Goal: Information Seeking & Learning: Find specific fact

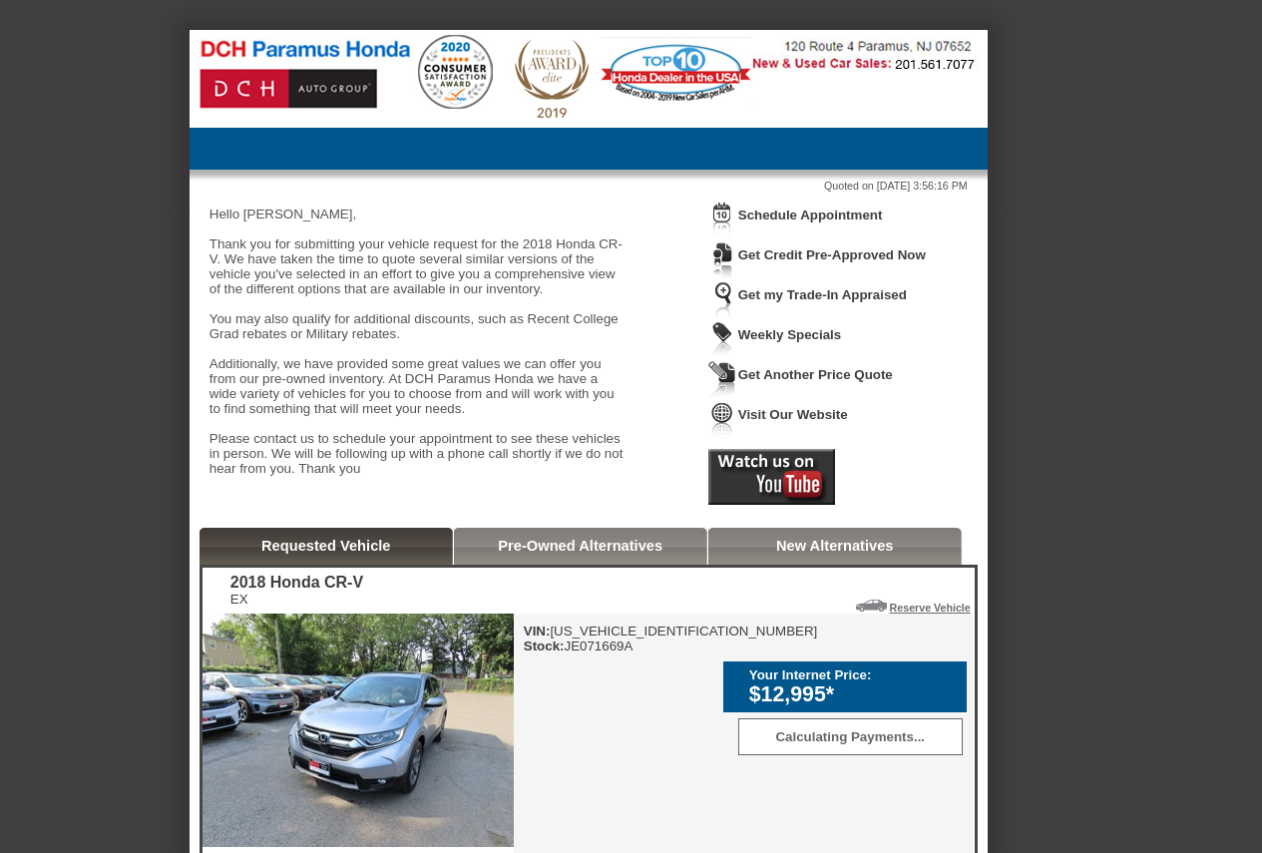
click at [654, 653] on div "VIN: [US_VEHICLE_IDENTIFICATION_NUMBER] Stock: JE071669A" at bounding box center [671, 639] width 294 height 30
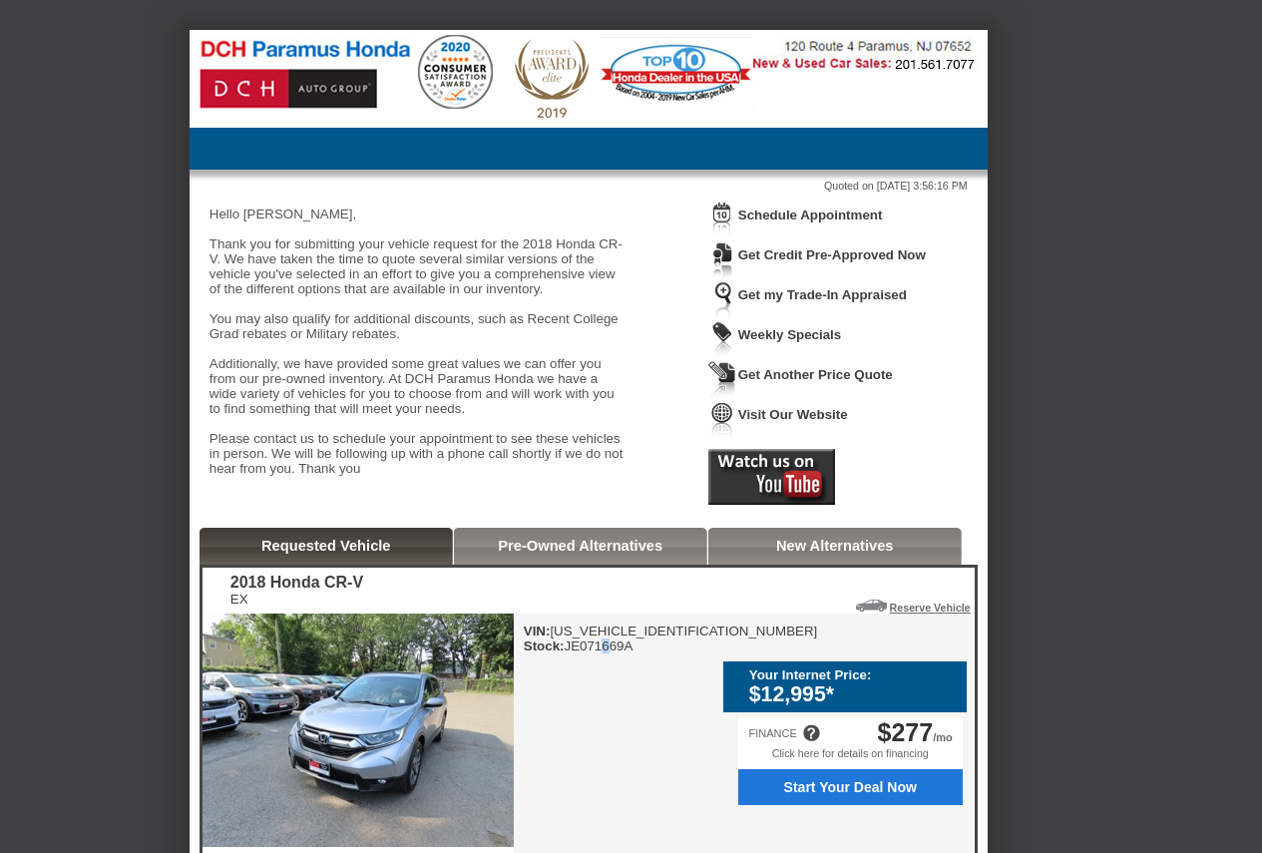
click at [610, 653] on div "VIN: [US_VEHICLE_IDENTIFICATION_NUMBER] Stock: JE071669A" at bounding box center [671, 639] width 294 height 30
click at [614, 653] on div "VIN: [US_VEHICLE_IDENTIFICATION_NUMBER] Stock: JE071669A" at bounding box center [671, 639] width 294 height 30
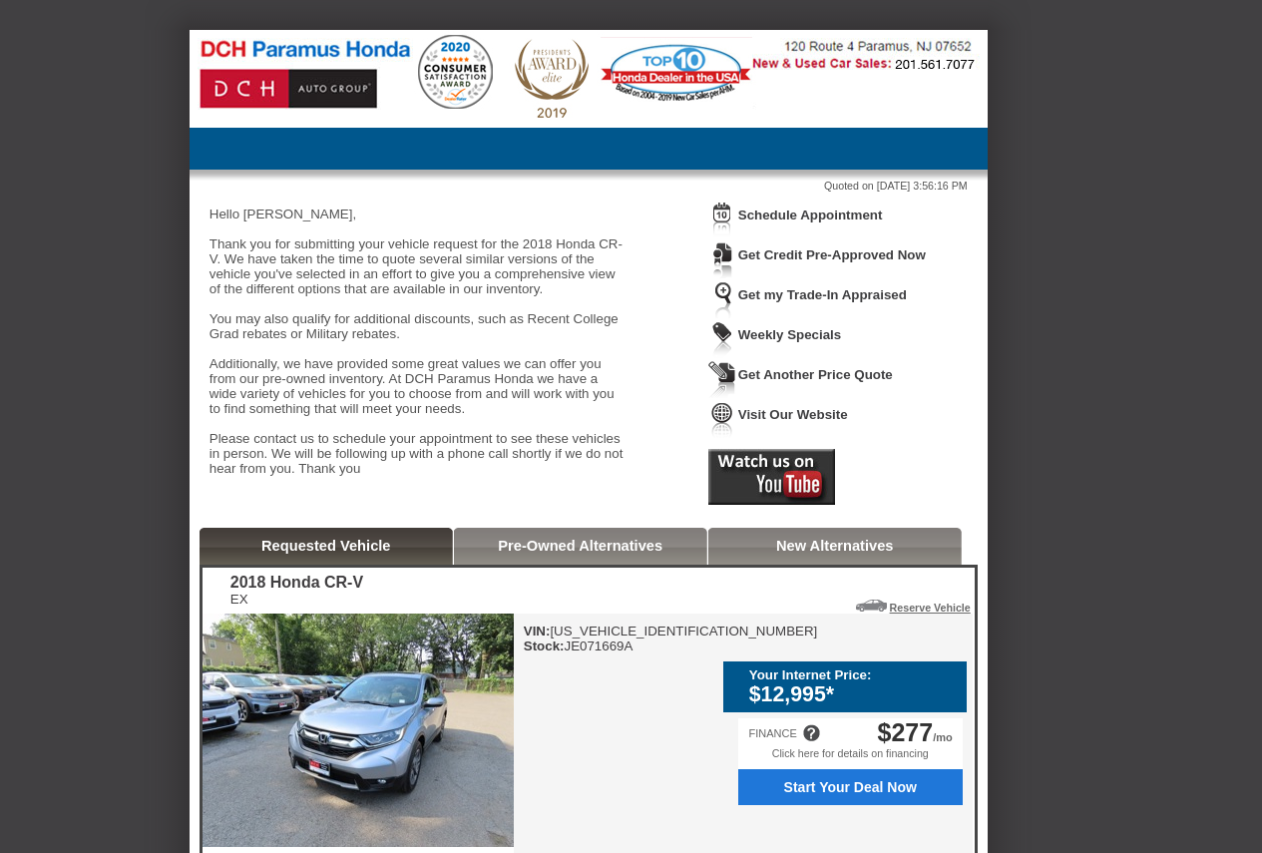
click at [617, 653] on div "VIN: [US_VEHICLE_IDENTIFICATION_NUMBER] Stock: JE071669A" at bounding box center [671, 639] width 294 height 30
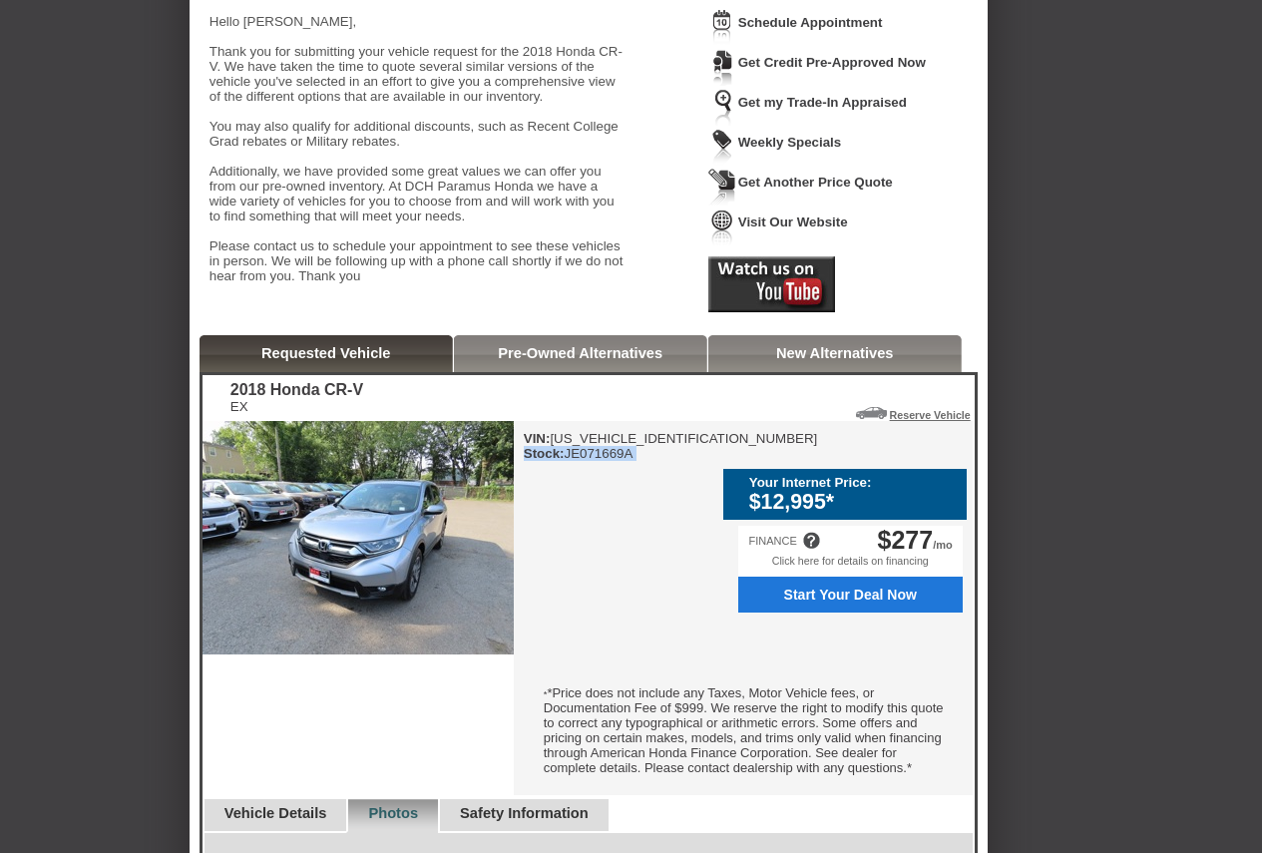
scroll to position [399, 0]
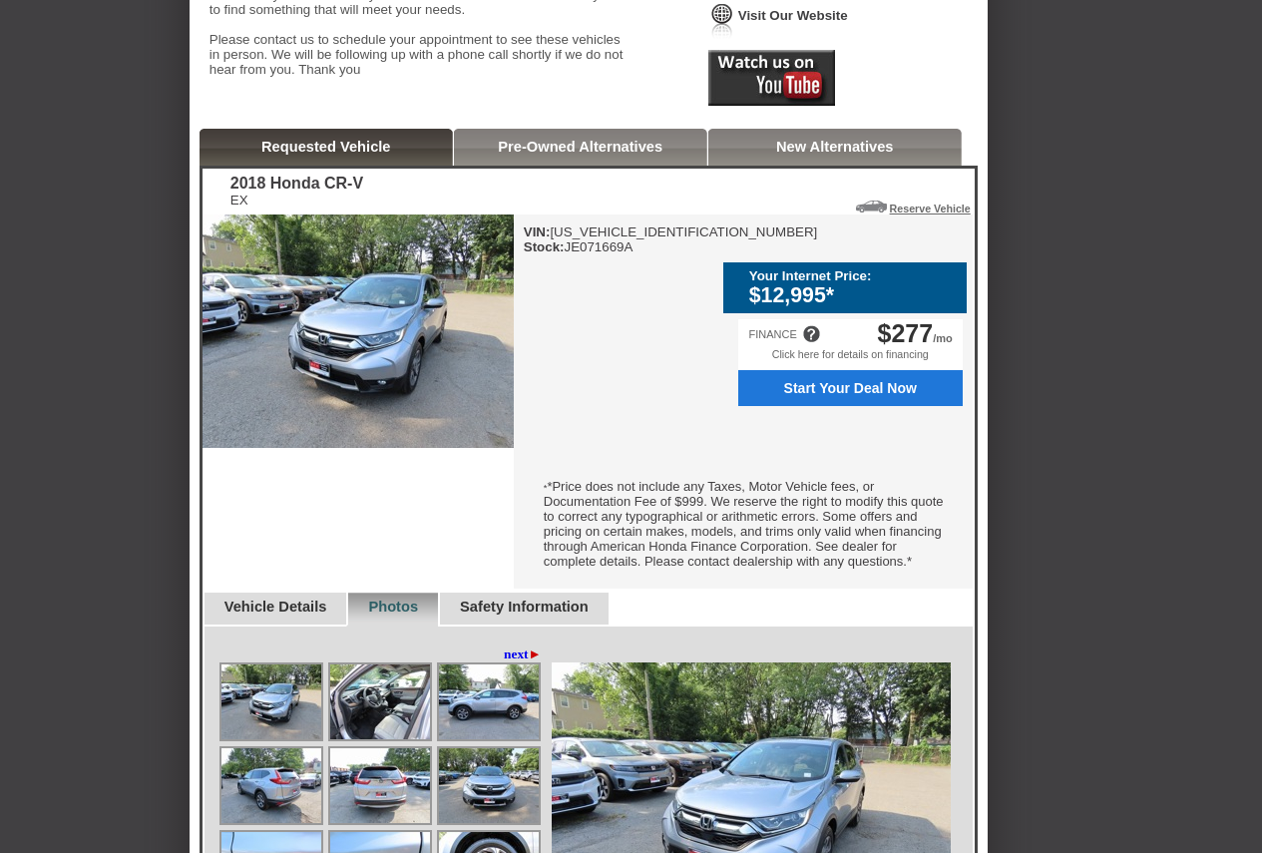
click at [255, 193] on div "2018 Honda CR-V" at bounding box center [296, 184] width 133 height 18
copy div "2018 Honda CR-V"
drag, startPoint x: 771, startPoint y: 280, endPoint x: 886, endPoint y: 308, distance: 118.1
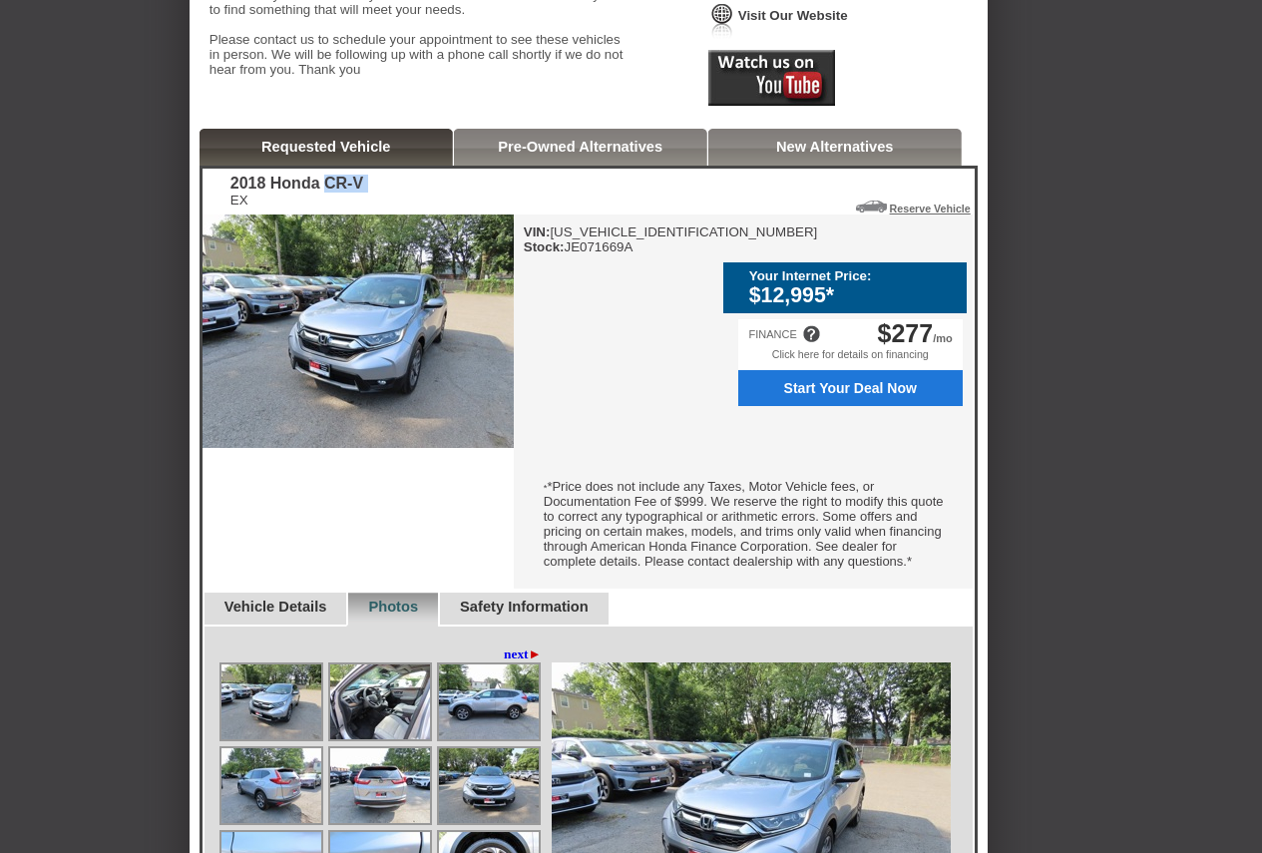
click at [891, 309] on div "Your Internet Price: $12,995*" at bounding box center [844, 287] width 243 height 51
drag, startPoint x: 980, startPoint y: 330, endPoint x: 826, endPoint y: 309, distance: 155.1
click at [826, 309] on div "Back To Quote Rudyjr, DCH Paramus Honda is more than happy to schedule a meetin…" at bounding box center [589, 688] width 798 height 2114
click at [1127, 311] on div "Back To Quote Rudyjr, DCH Paramus Honda is more than happy to schedule a meetin…" at bounding box center [631, 710] width 1262 height 2159
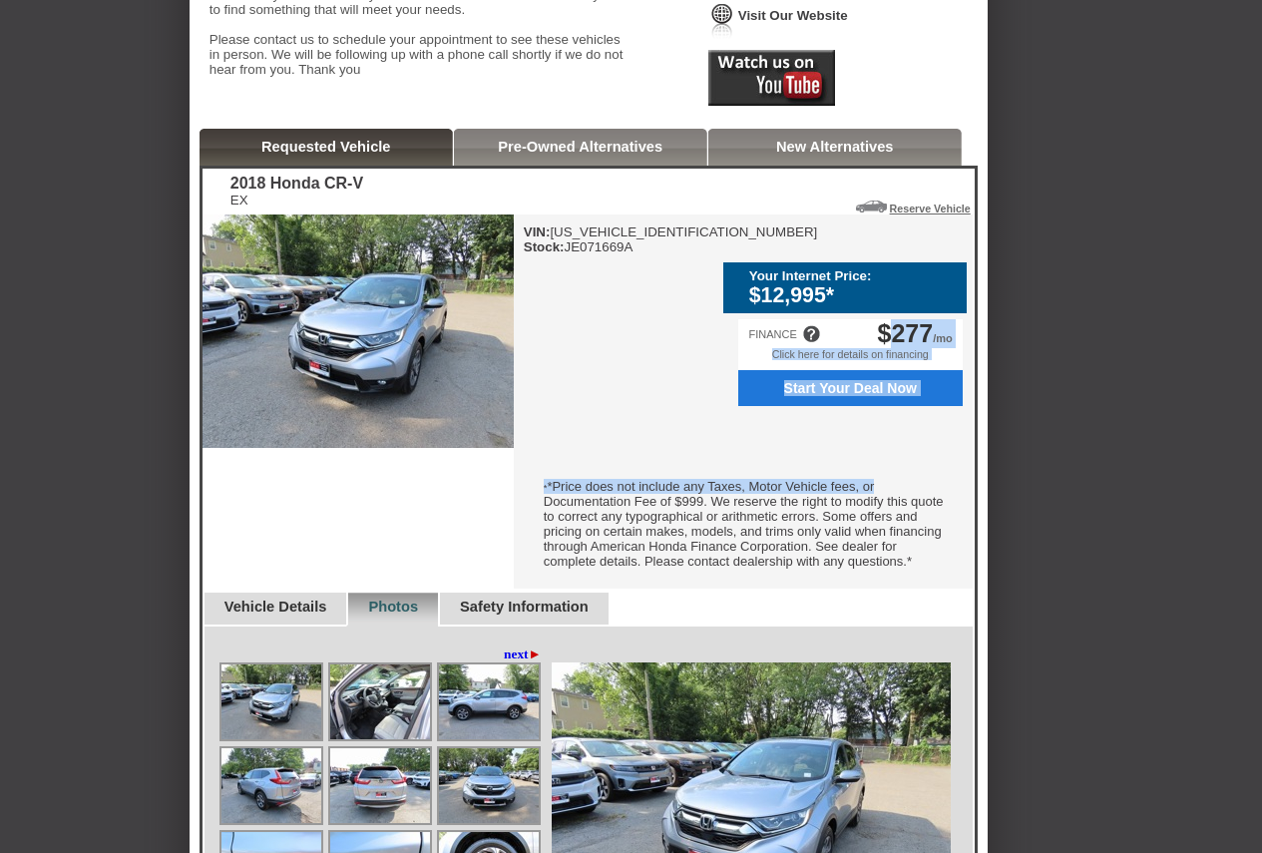
drag, startPoint x: 967, startPoint y: 333, endPoint x: 1057, endPoint y: 313, distance: 92.9
click at [913, 328] on div "VIN: [US_VEHICLE_IDENTIFICATION_NUMBER] Stock: JE071669A Your Internet Price: $…" at bounding box center [743, 401] width 459 height 374
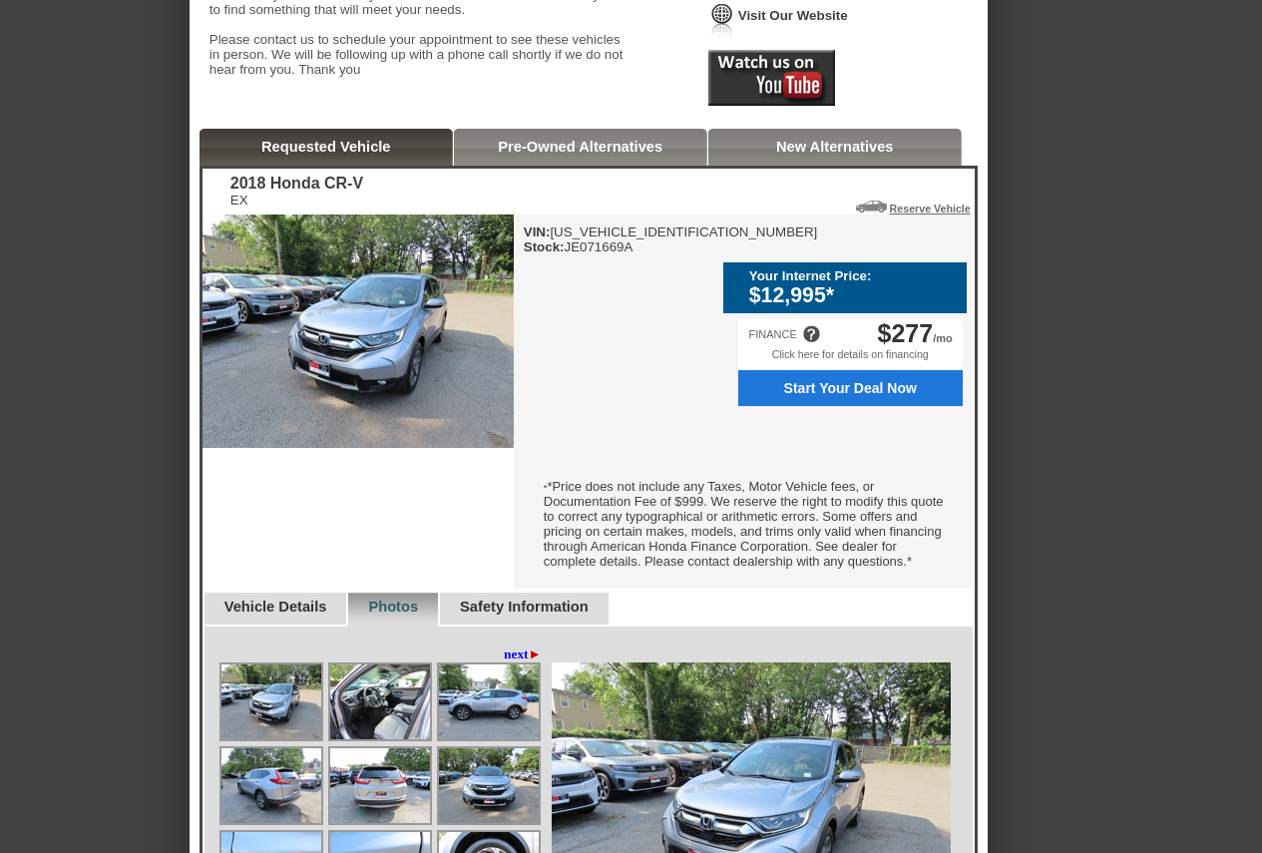
click at [1124, 294] on div "Back To Quote Rudyjr, DCH Paramus Honda is more than happy to schedule a meetin…" at bounding box center [631, 710] width 1262 height 2159
drag, startPoint x: 962, startPoint y: 327, endPoint x: 745, endPoint y: 267, distance: 224.6
click at [745, 267] on div "VIN: [US_VEHICLE_IDENTIFICATION_NUMBER] Stock: JE071669A Your Internet Price: $…" at bounding box center [743, 401] width 459 height 374
copy div "Your Internet Price: $12,995* Calculating Payments... FINANCE $277 /mo"
